Goal: Task Accomplishment & Management: Use online tool/utility

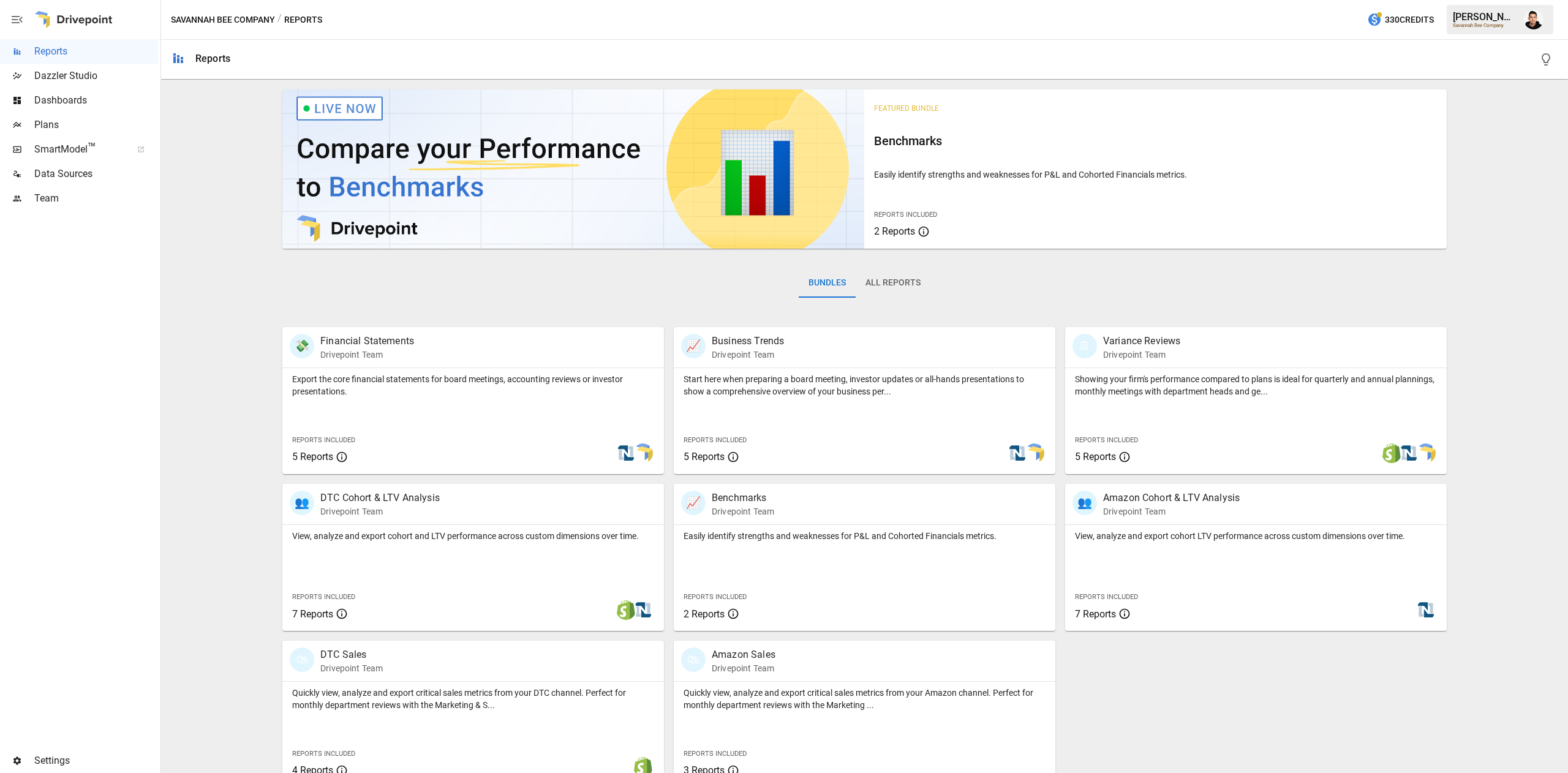
click at [92, 127] on span "Plans" at bounding box center [95, 125] width 124 height 15
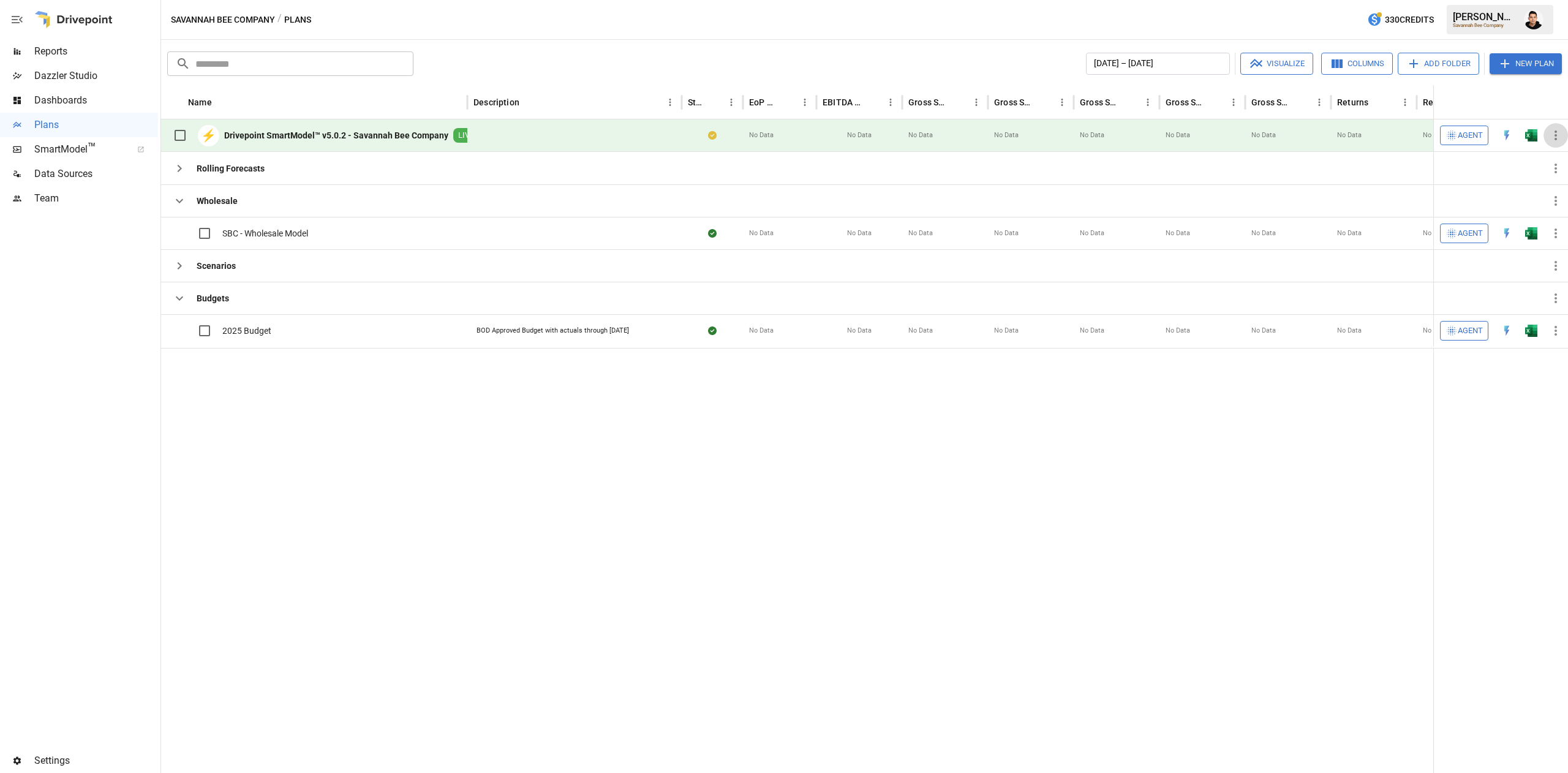
click at [1549, 137] on icon "button" at bounding box center [1557, 135] width 15 height 15
click at [1529, 135] on div at bounding box center [784, 386] width 1568 height 773
click at [1529, 135] on img "Open in Excel" at bounding box center [1531, 135] width 12 height 12
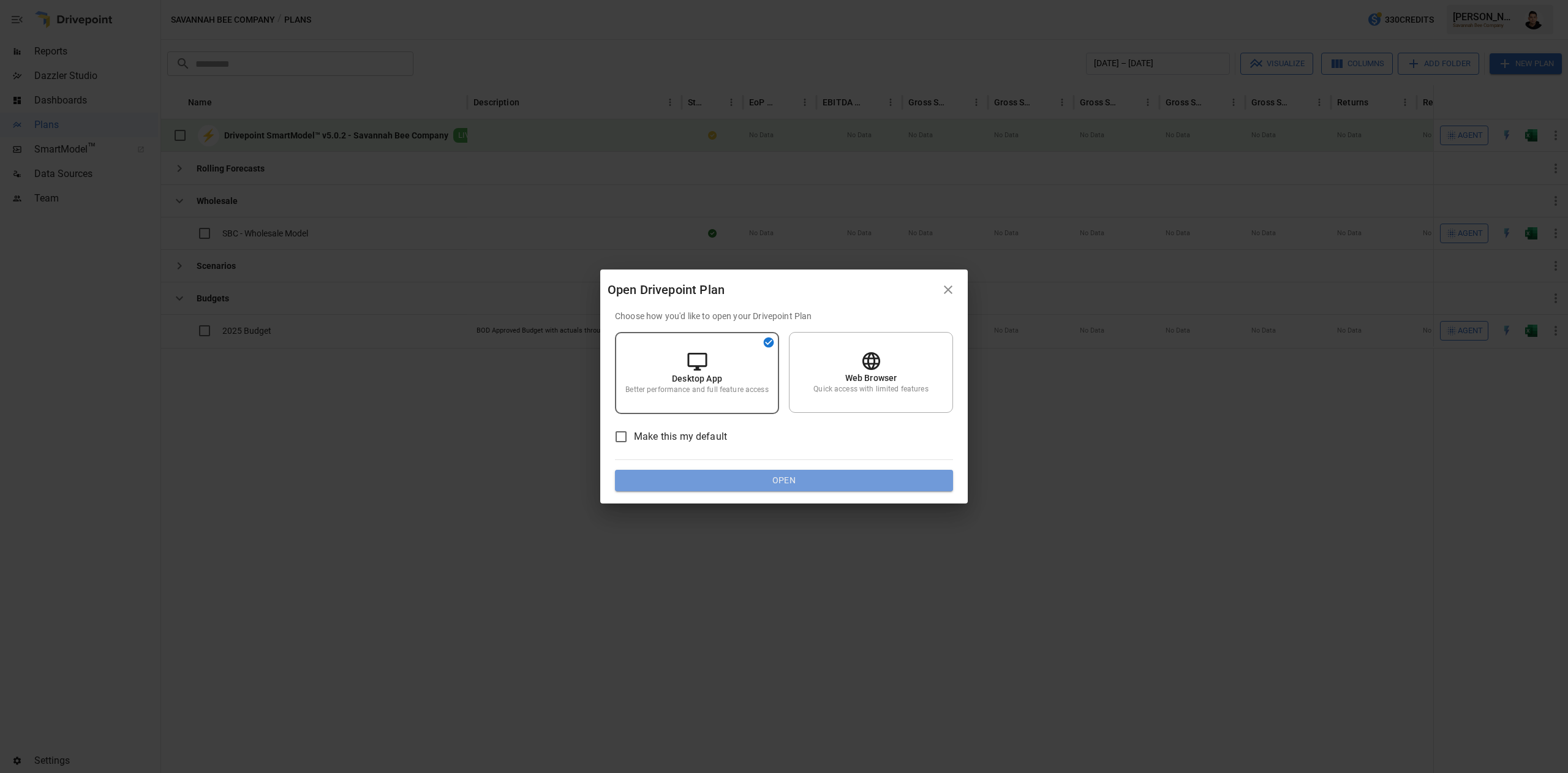
click at [702, 476] on button "Open" at bounding box center [784, 480] width 338 height 22
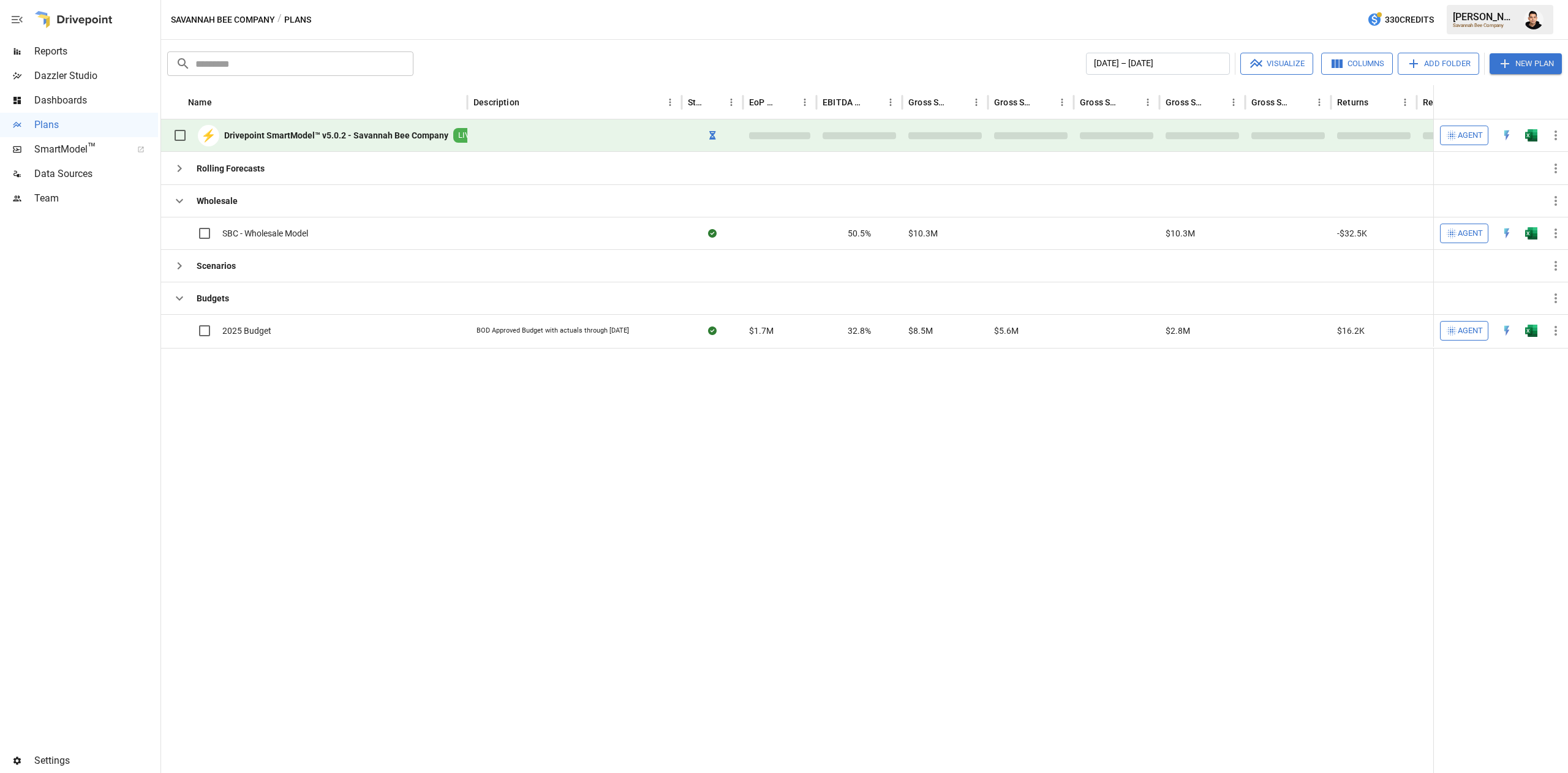
click at [1540, 138] on button "button" at bounding box center [1531, 135] width 39 height 18
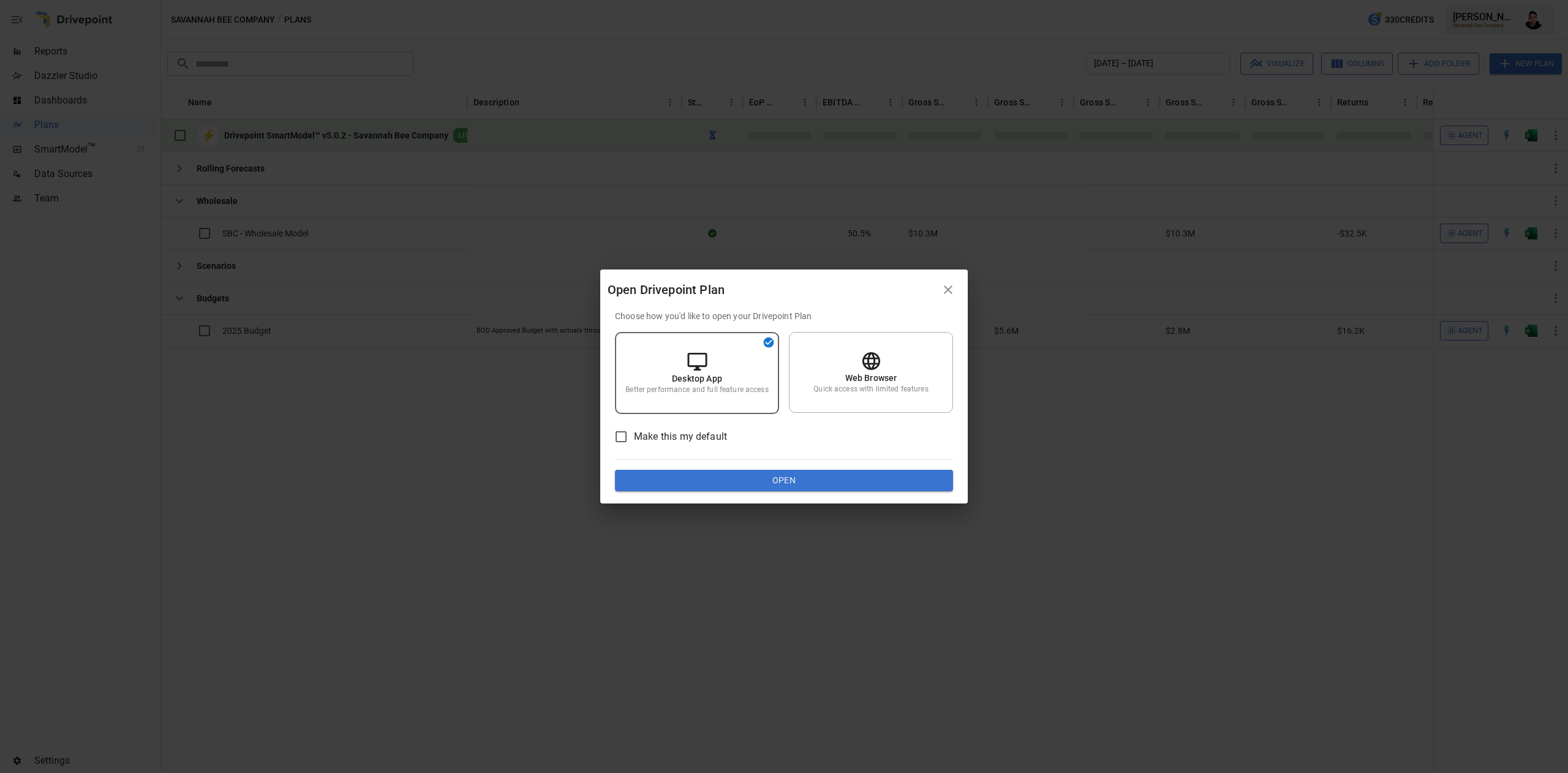
click at [885, 480] on button "Open" at bounding box center [784, 480] width 338 height 22
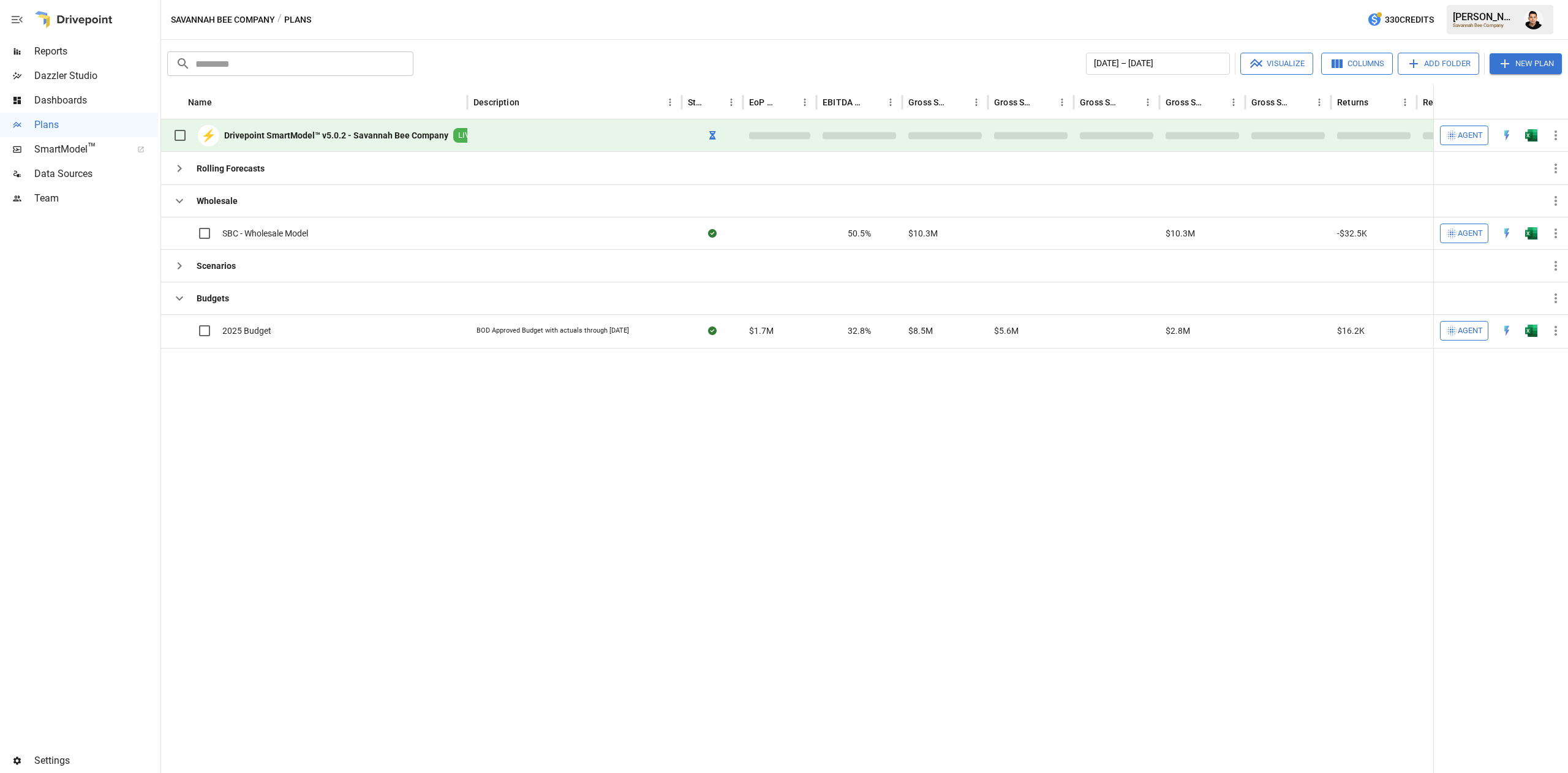
click at [1537, 125] on div at bounding box center [1532, 135] width 25 height 32
click at [1535, 144] on button "button" at bounding box center [1531, 135] width 39 height 18
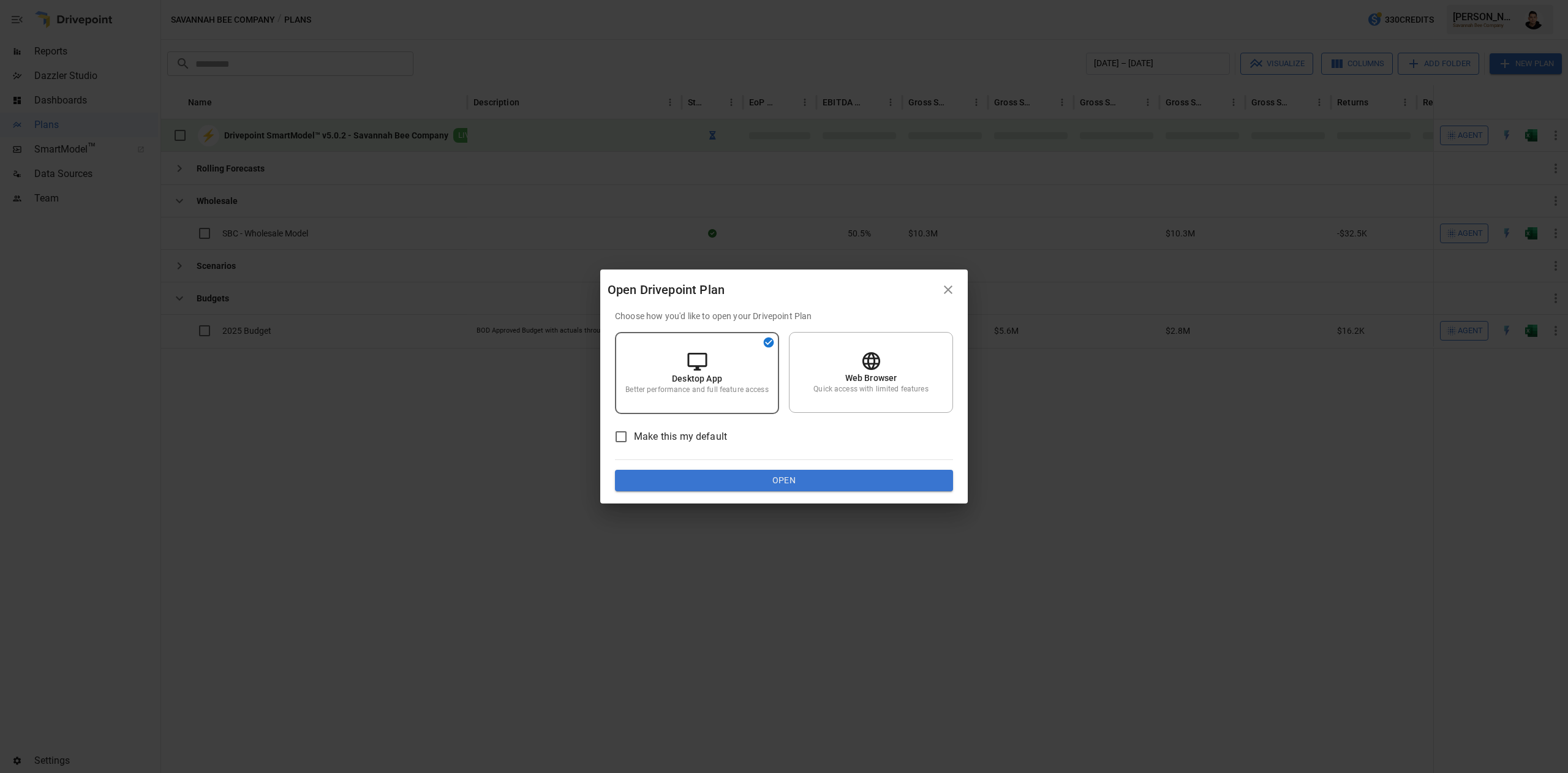
click at [887, 490] on button "Open" at bounding box center [784, 480] width 338 height 22
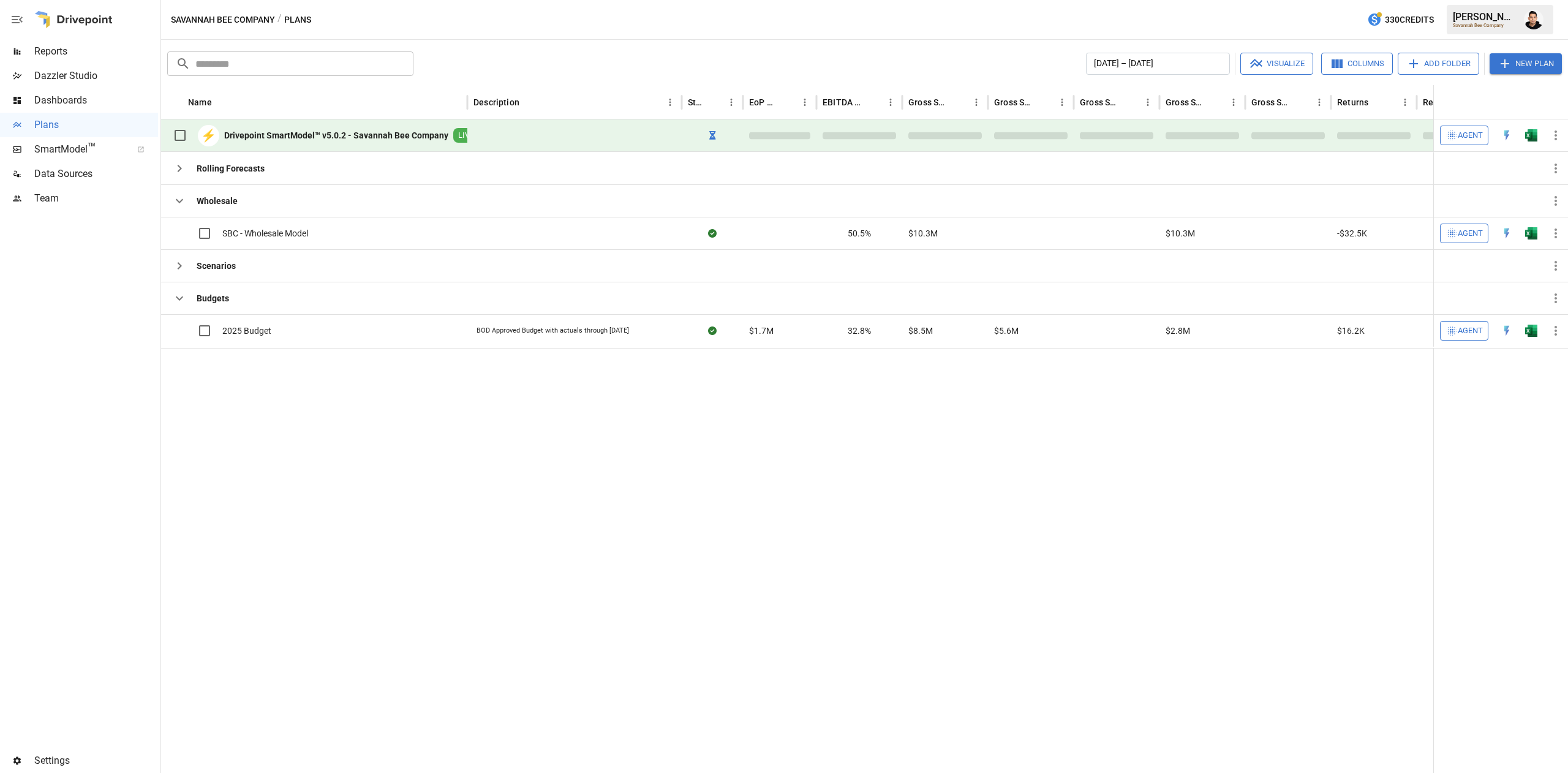
click at [1535, 135] on img "Open in Excel" at bounding box center [1531, 135] width 12 height 12
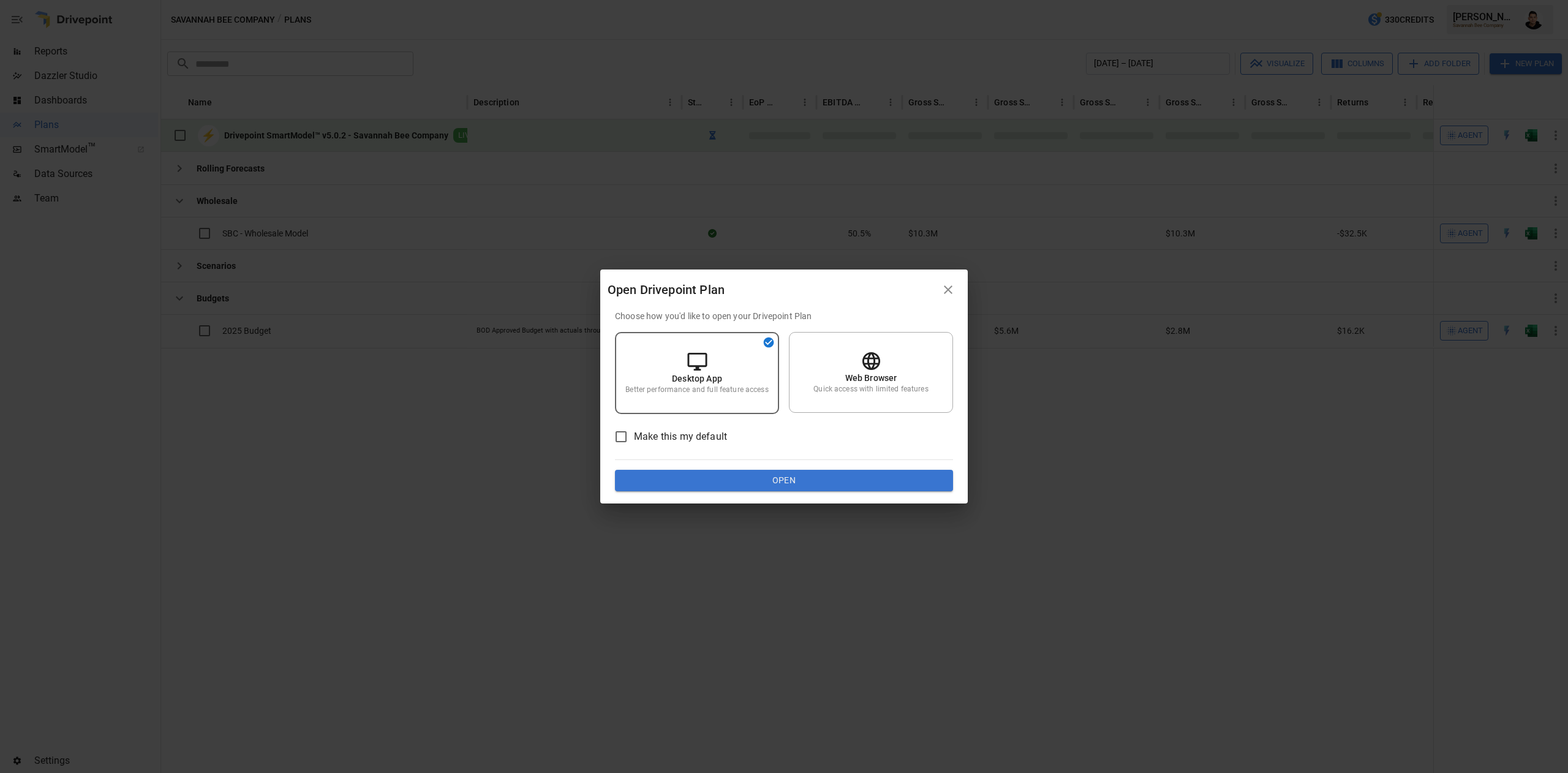
click at [873, 487] on button "Open" at bounding box center [784, 480] width 338 height 22
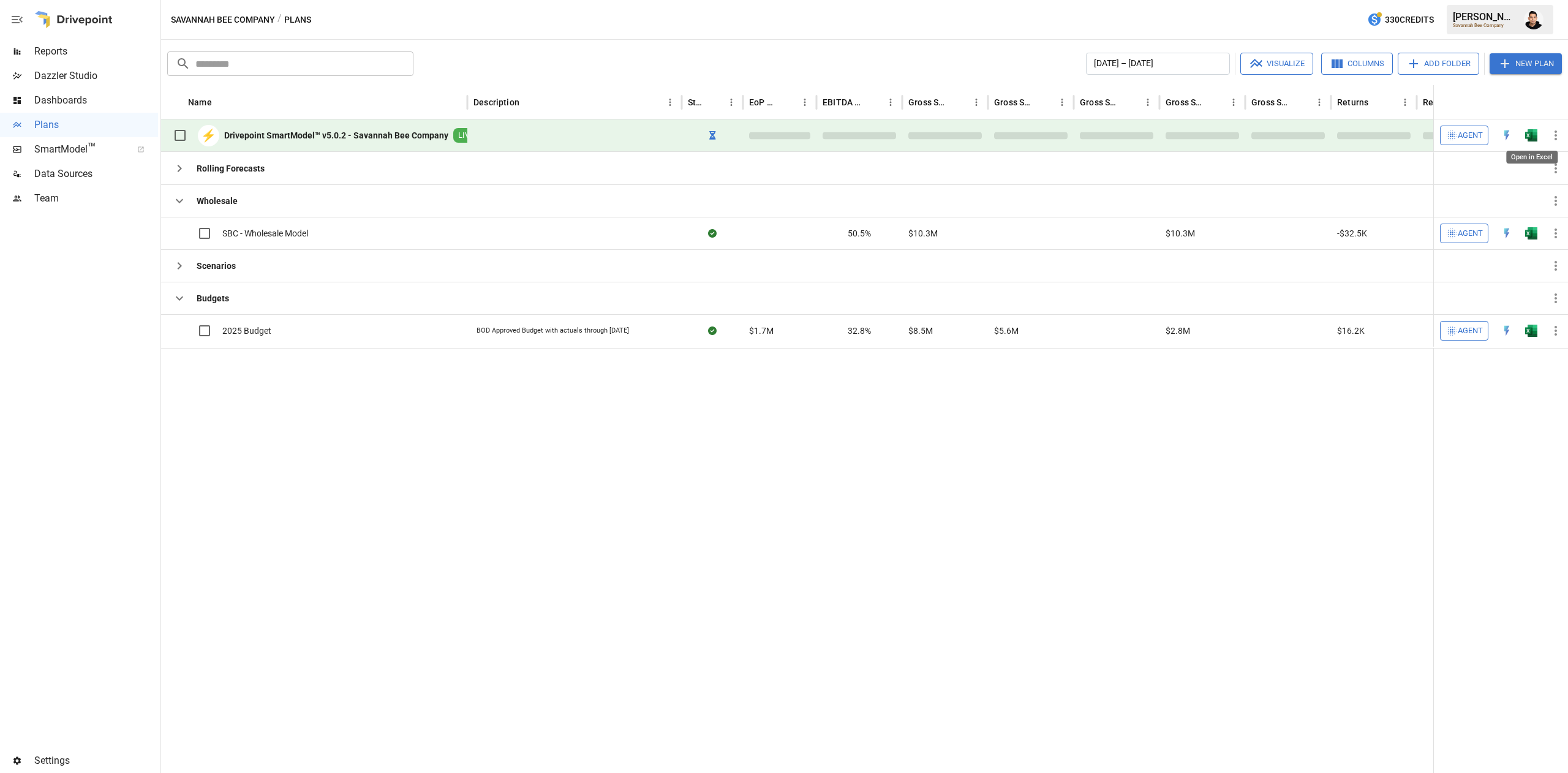
click at [1532, 138] on img "Open in Excel" at bounding box center [1531, 135] width 12 height 12
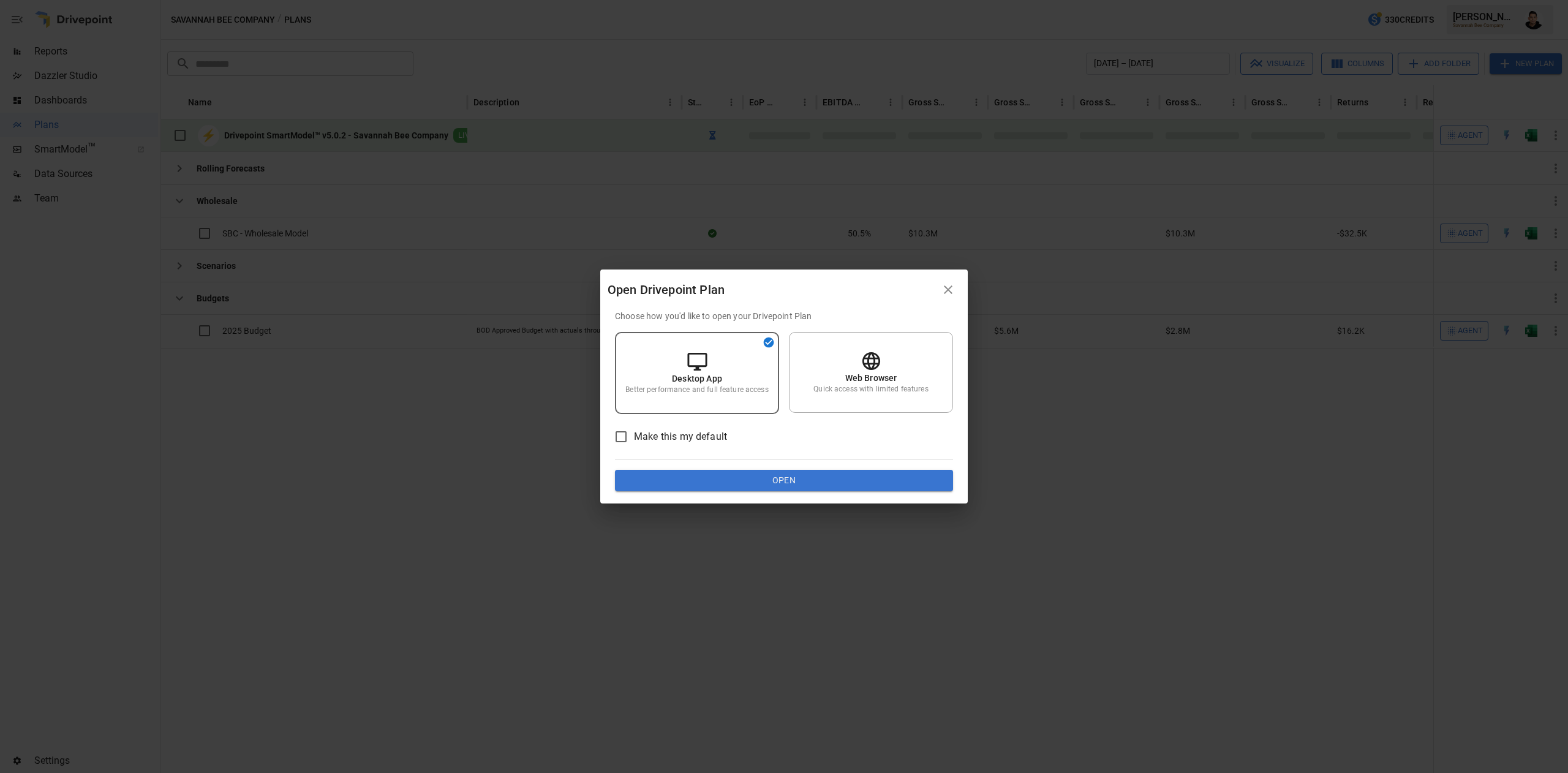
click at [856, 478] on button "Open" at bounding box center [784, 480] width 338 height 22
